Goal: Task Accomplishment & Management: Use online tool/utility

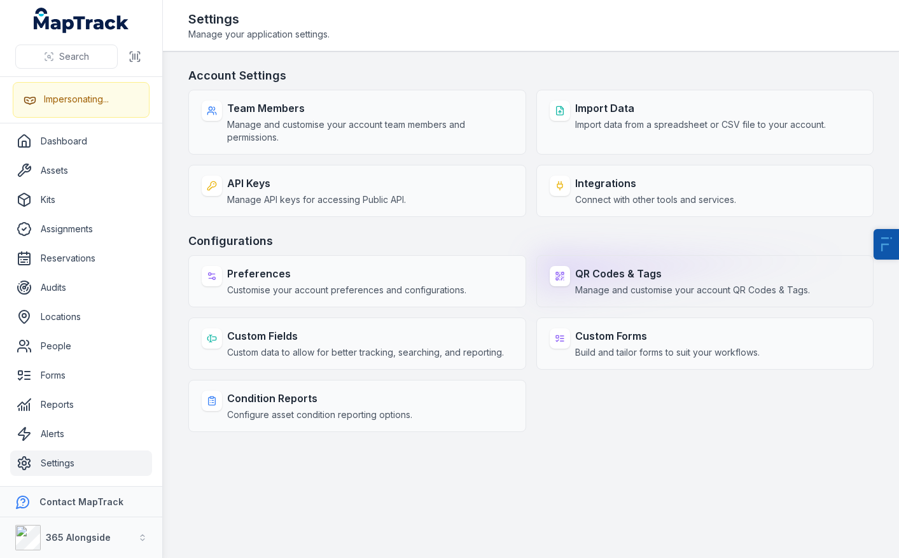
click at [576, 279] on strong "QR Codes & Tags" at bounding box center [692, 273] width 235 height 15
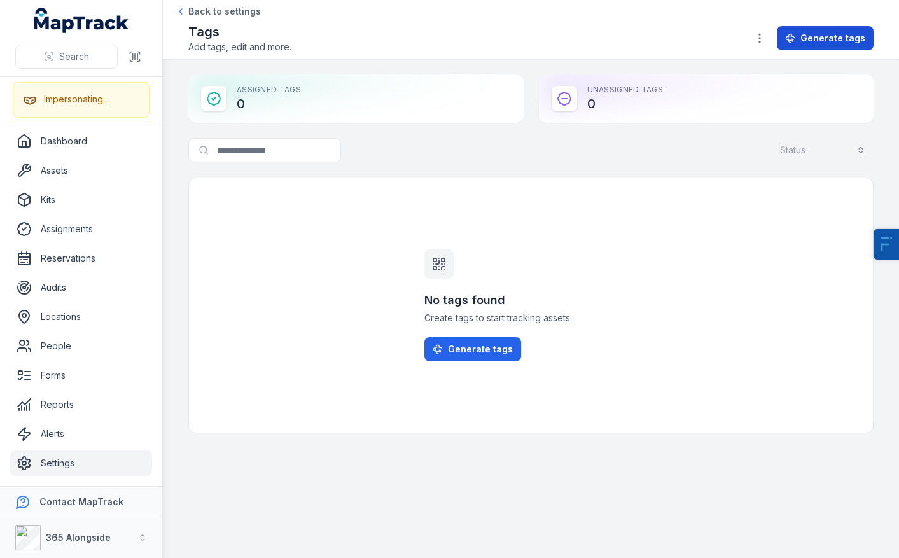
click at [832, 32] on span "Generate tags" at bounding box center [832, 38] width 65 height 13
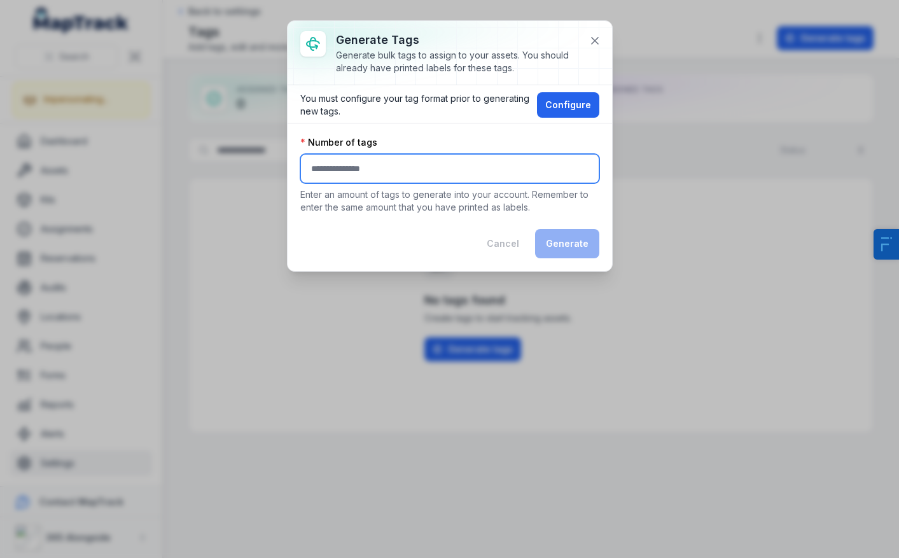
click at [406, 176] on input "number" at bounding box center [449, 168] width 299 height 29
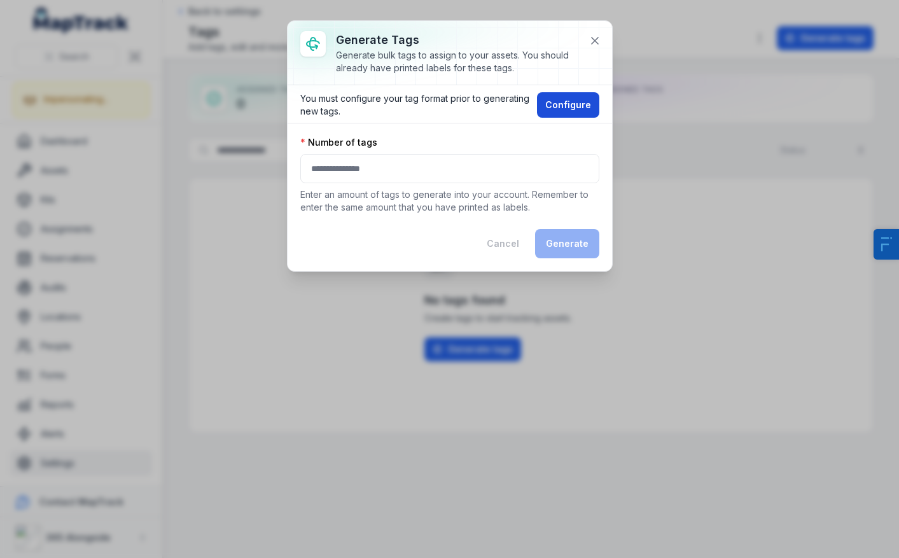
drag, startPoint x: 604, startPoint y: 107, endPoint x: 592, endPoint y: 106, distance: 12.2
click at [598, 106] on div "You must configure your tag format prior to generating new tags. Configure" at bounding box center [449, 104] width 324 height 38
click at [584, 106] on button "Configure" at bounding box center [568, 104] width 62 height 25
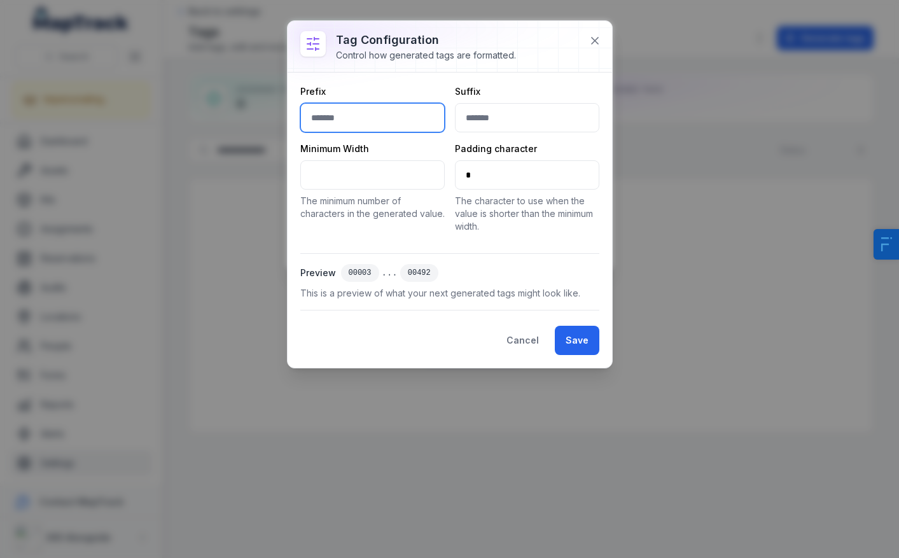
click at [333, 113] on input "text" at bounding box center [372, 117] width 144 height 29
type input "*"
type input "**"
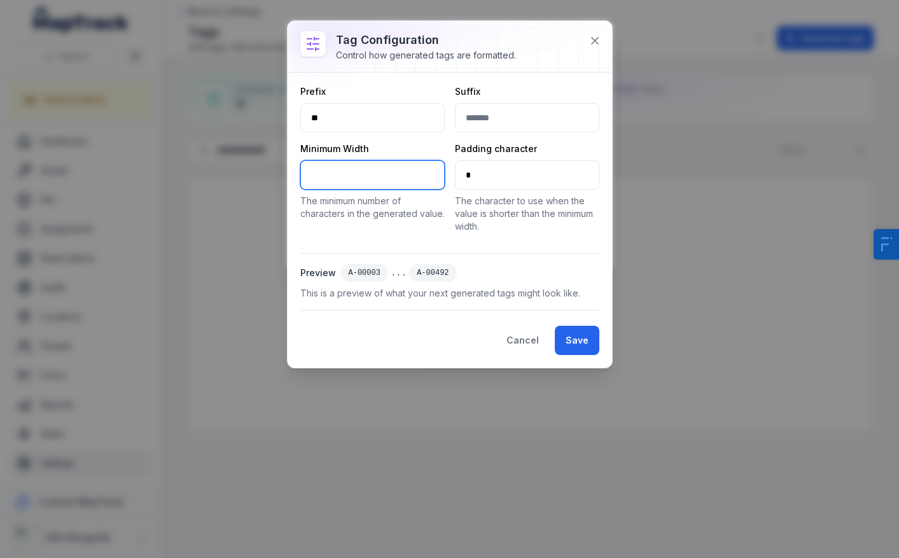
drag, startPoint x: 336, startPoint y: 174, endPoint x: 245, endPoint y: 169, distance: 91.1
click at [246, 170] on div "Tag configuration Control how generated tags are formatted. Prefix ** Suffix Mi…" at bounding box center [449, 279] width 899 height 558
type input "*"
click at [576, 339] on button "Save" at bounding box center [577, 340] width 45 height 29
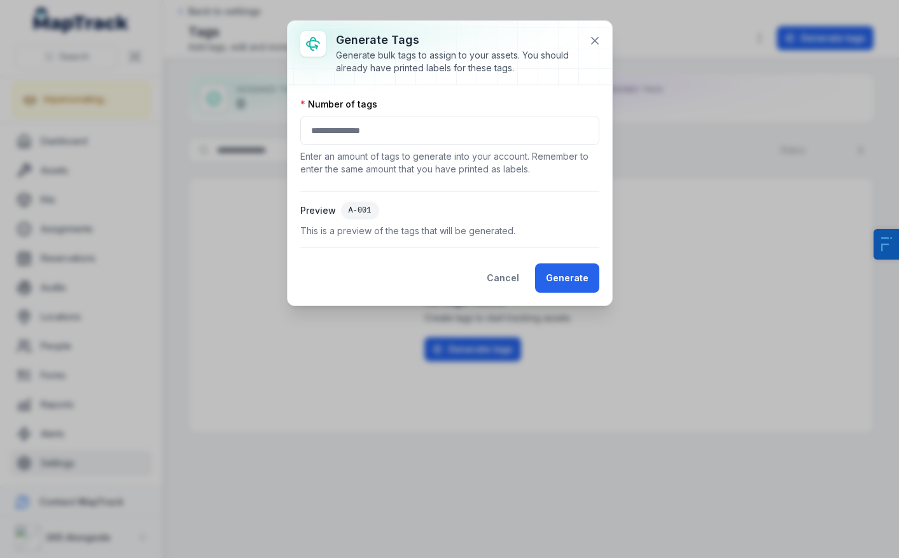
click at [308, 112] on div "Number of tags Enter an amount of tags to generate into your account. Remember …" at bounding box center [449, 137] width 299 height 78
click at [330, 126] on input "number" at bounding box center [449, 130] width 299 height 29
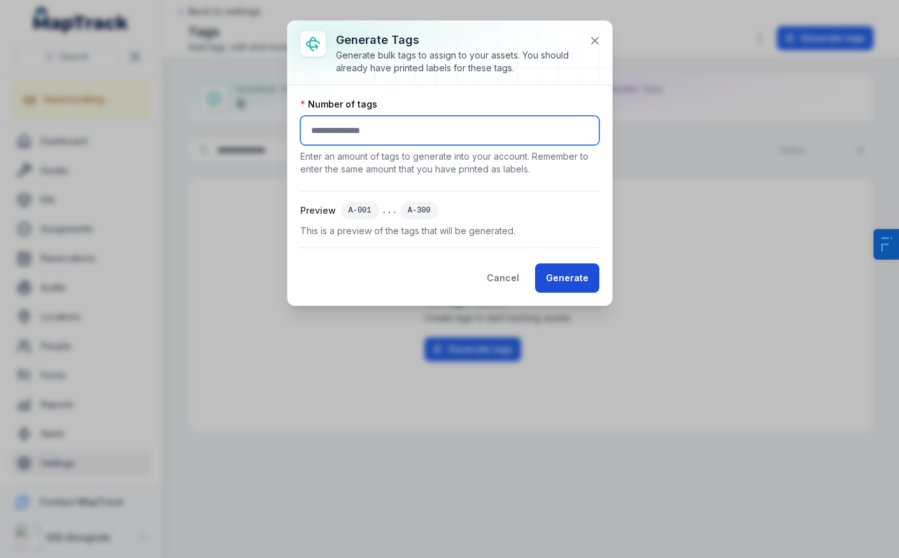
type input "***"
click at [582, 282] on button "Generate" at bounding box center [567, 277] width 64 height 29
